Goal: Ask a question

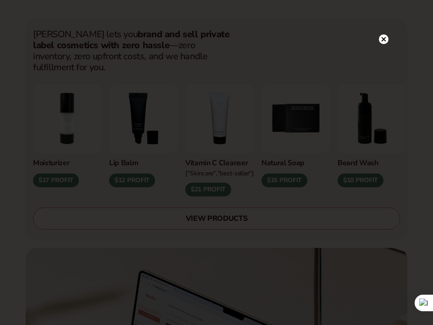
scroll to position [240, 0]
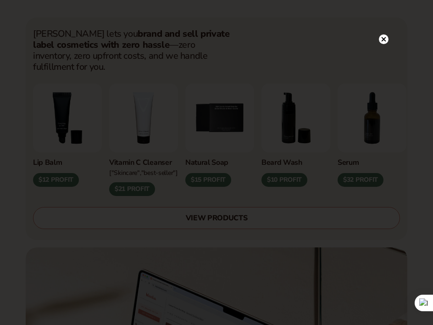
click at [384, 36] on circle at bounding box center [384, 39] width 10 height 10
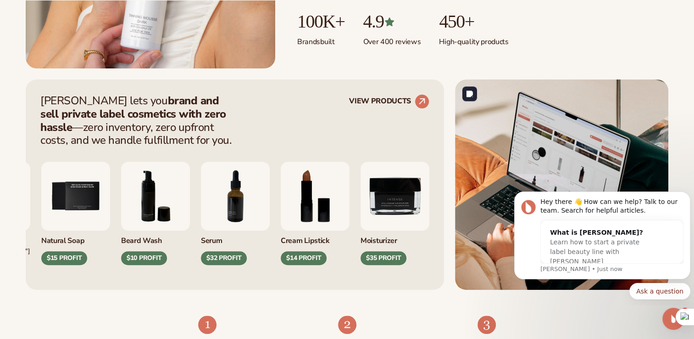
scroll to position [0, 0]
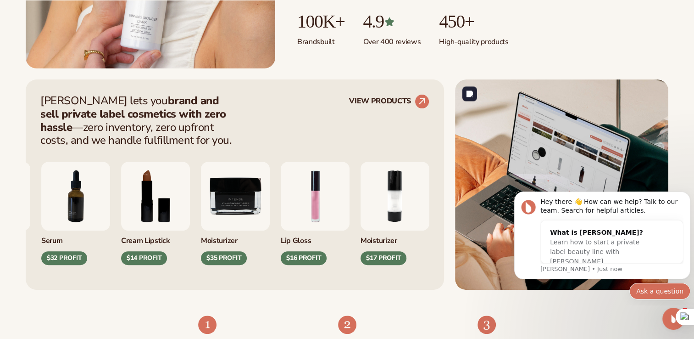
click at [433, 294] on button "Ask a question" at bounding box center [659, 291] width 61 height 17
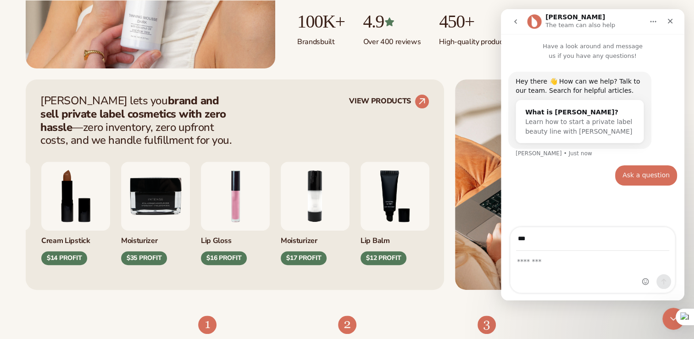
type input "**********"
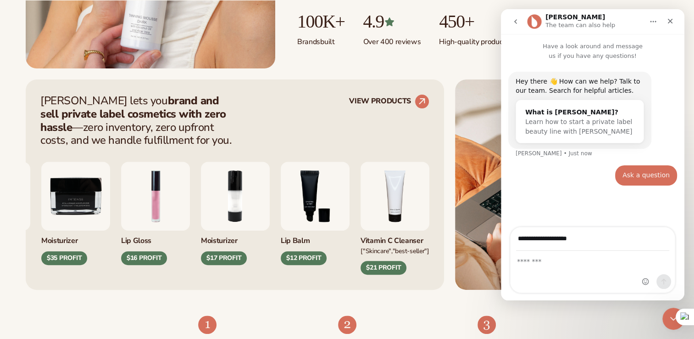
click at [433, 267] on div "Intercom messenger" at bounding box center [593, 271] width 164 height 41
click at [433, 263] on textarea "Message…" at bounding box center [593, 259] width 164 height 16
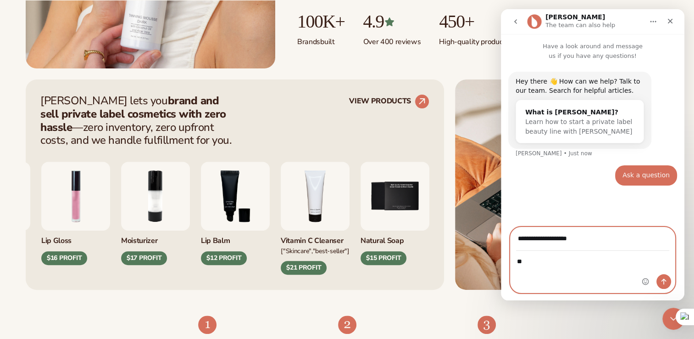
type textarea "*"
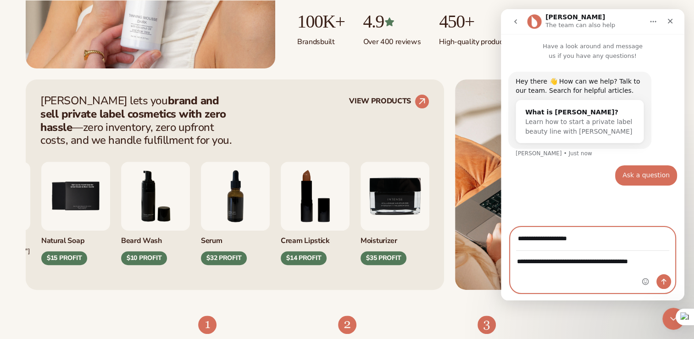
type textarea "**********"
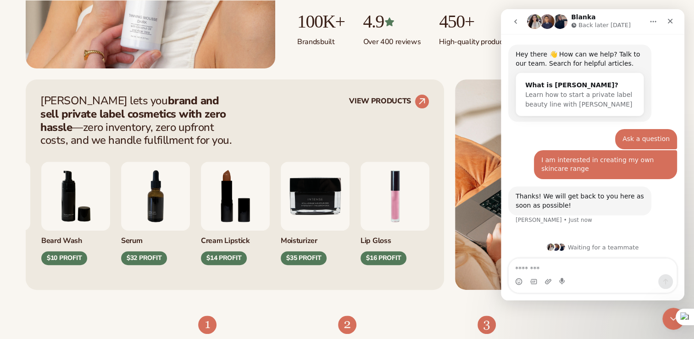
scroll to position [28, 0]
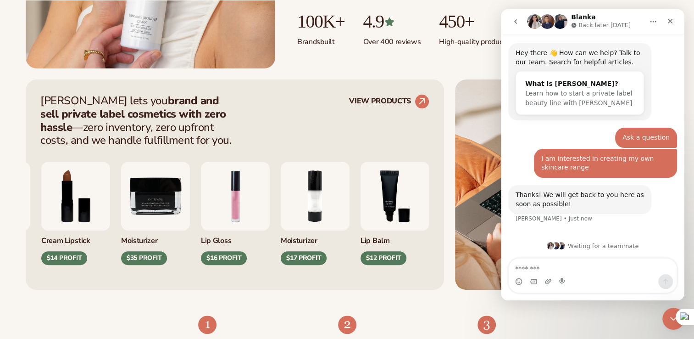
click at [433, 270] on textarea "Message…" at bounding box center [593, 266] width 168 height 16
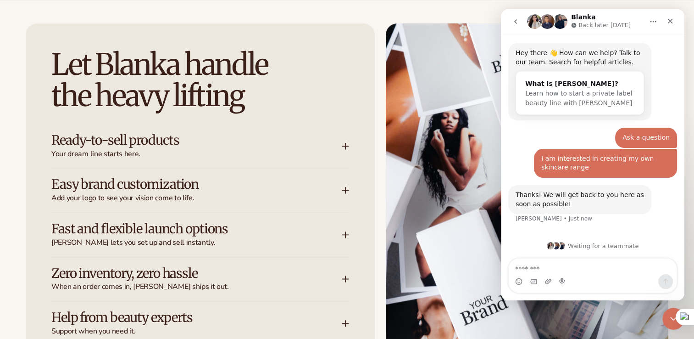
scroll to position [1169, 0]
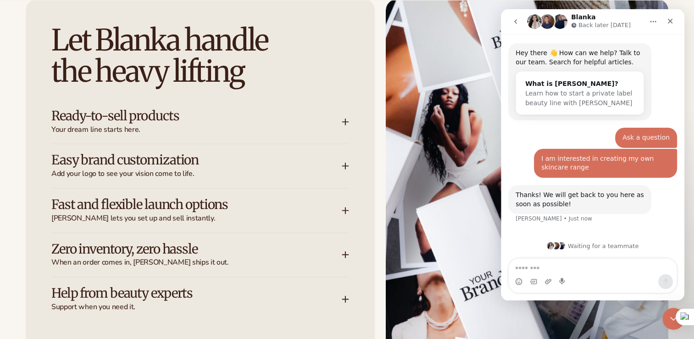
click at [344, 124] on icon at bounding box center [345, 121] width 7 height 7
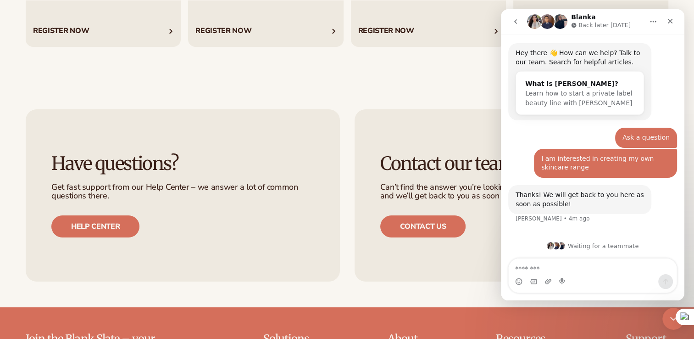
scroll to position [3476, 0]
click at [433, 88] on div "Have questions? Get fast support from our Help Center – we answer a lot of comm…" at bounding box center [347, 195] width 694 height 224
click at [433, 22] on icon "go back" at bounding box center [515, 21] width 7 height 7
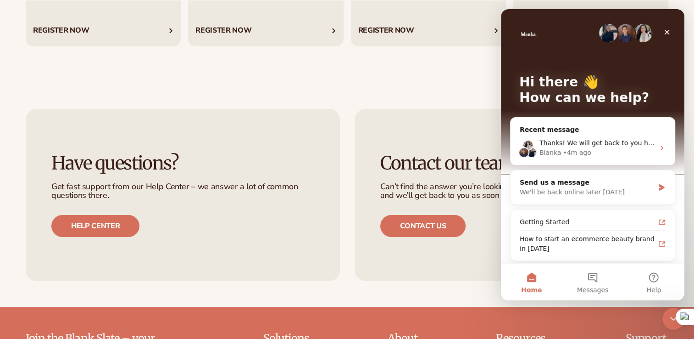
scroll to position [0, 0]
click at [433, 228] on div "Getting Started" at bounding box center [592, 221] width 157 height 17
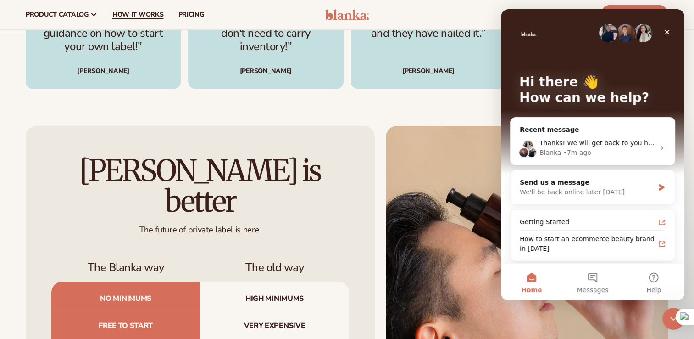
scroll to position [2485, 0]
